Goal: Task Accomplishment & Management: Manage account settings

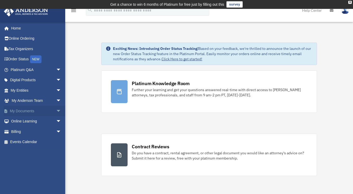
click at [29, 108] on link "My Documents arrow_drop_down" at bounding box center [36, 111] width 65 height 10
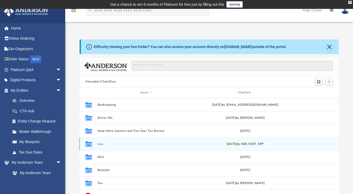
scroll to position [9, 0]
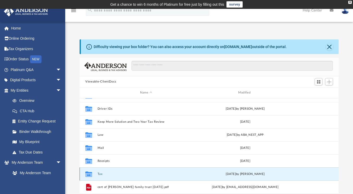
click at [99, 172] on button "Tax" at bounding box center [146, 173] width 97 height 3
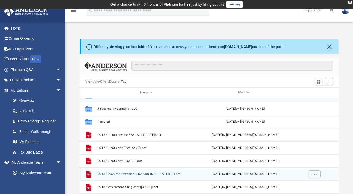
scroll to position [0, 0]
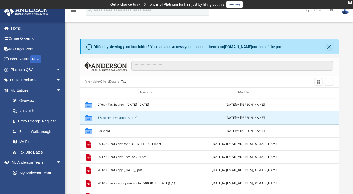
click at [135, 117] on button "J Squared Investments, LLC" at bounding box center [146, 117] width 97 height 3
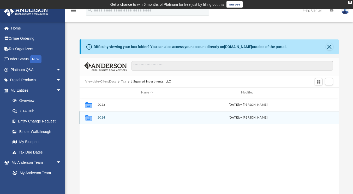
click at [103, 117] on button "2024" at bounding box center [147, 117] width 99 height 3
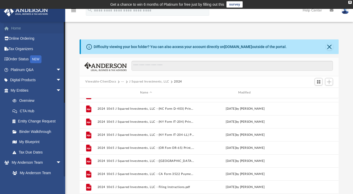
click at [17, 28] on link "Home" at bounding box center [36, 28] width 65 height 10
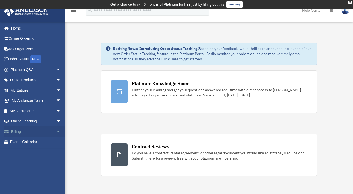
click at [16, 129] on link "Billing arrow_drop_down" at bounding box center [36, 131] width 65 height 10
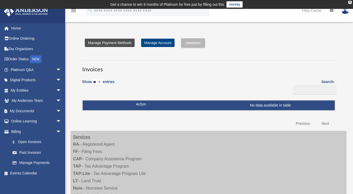
click at [126, 43] on link "Manage Payment Methods" at bounding box center [110, 43] width 50 height 8
